Goal: Use online tool/utility: Use online tool/utility

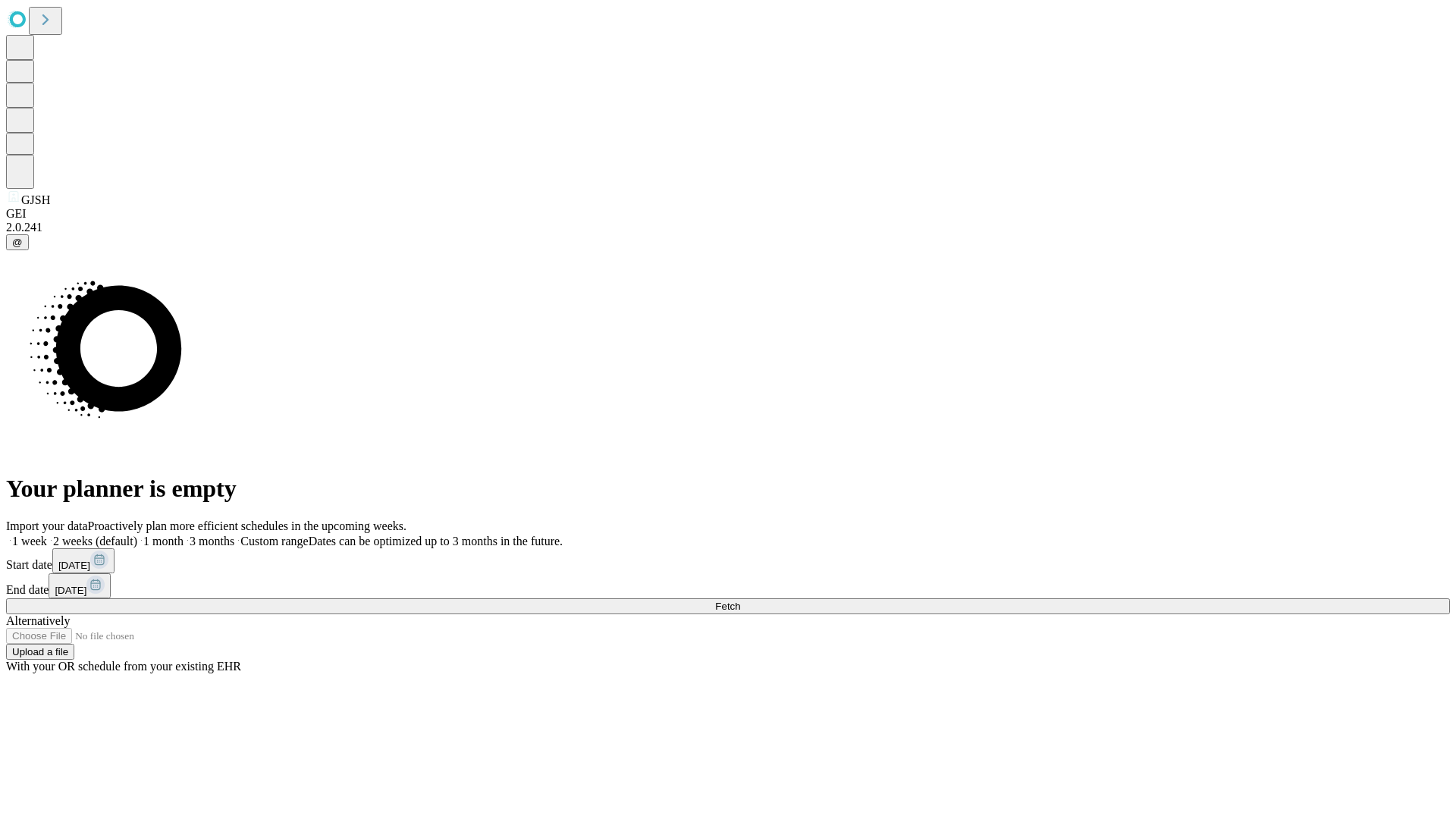
click at [740, 601] on span "Fetch" at bounding box center [727, 606] width 25 height 11
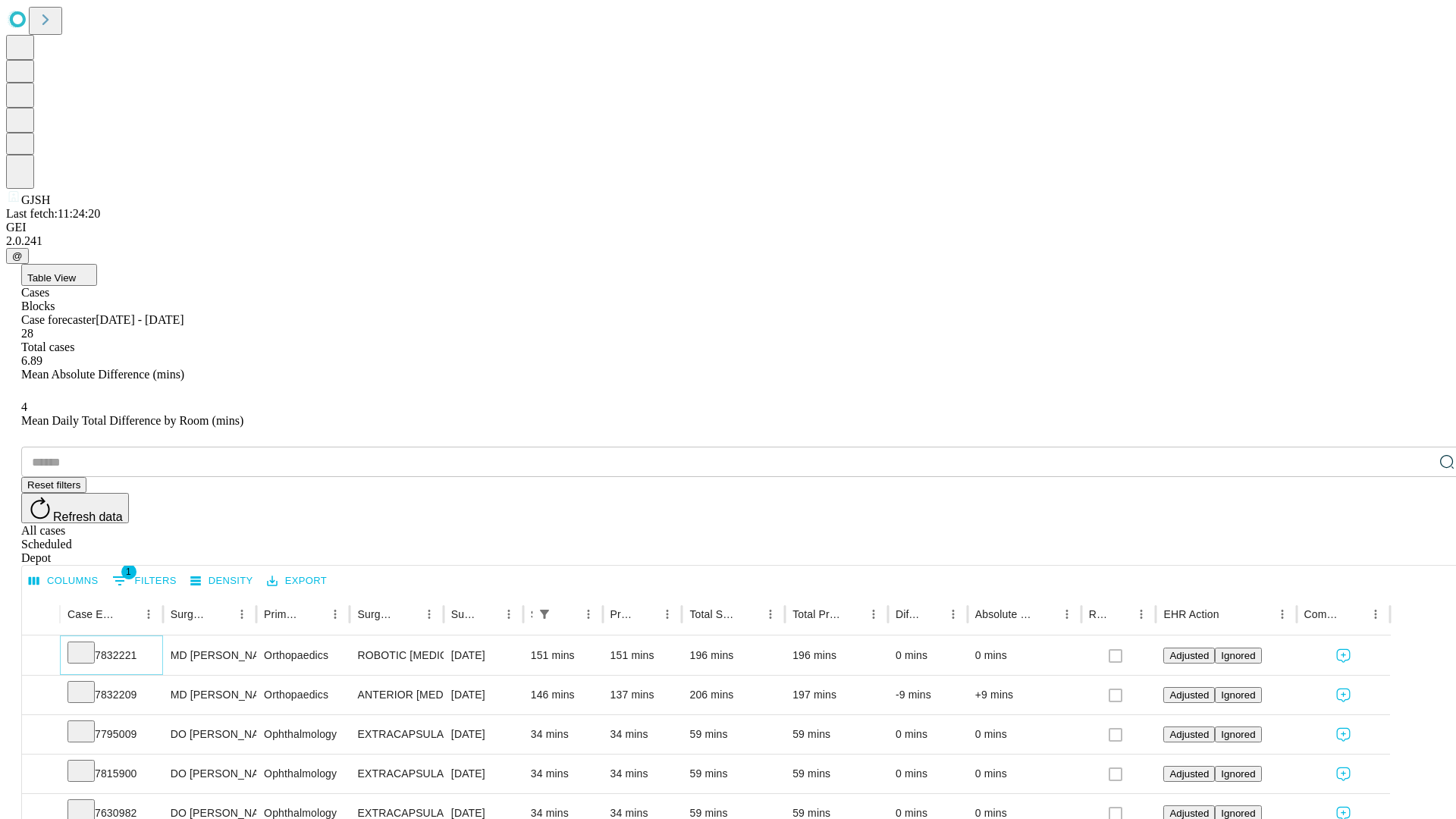
click at [89, 644] on icon at bounding box center [81, 651] width 15 height 15
